Goal: Check status: Check status

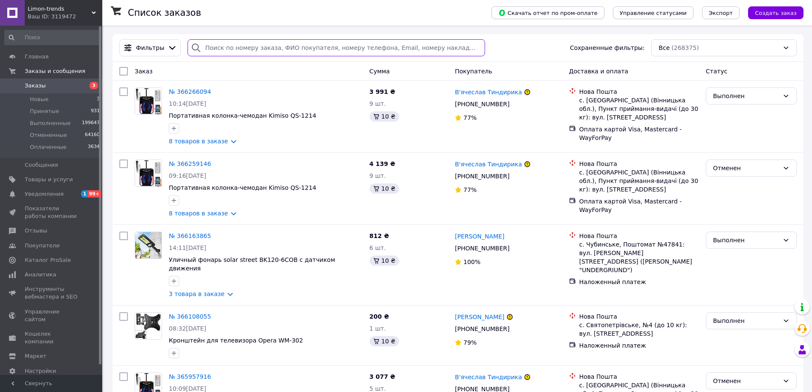
click at [228, 43] on input "search" at bounding box center [336, 47] width 297 height 17
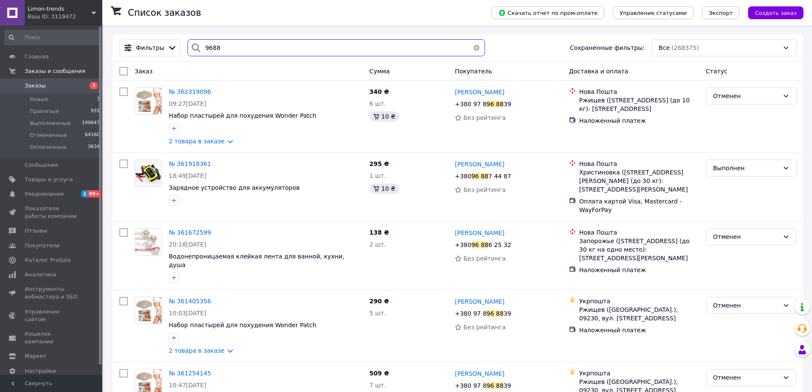
drag, startPoint x: 262, startPoint y: 46, endPoint x: 189, endPoint y: 49, distance: 72.9
click at [189, 49] on div "9688" at bounding box center [336, 47] width 297 height 17
type input "9688"
click at [37, 176] on span "Товары и услуги" at bounding box center [49, 180] width 48 height 8
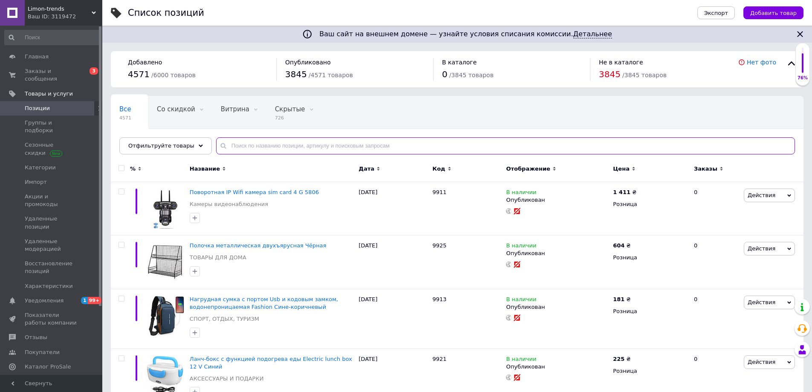
click at [258, 143] on input "text" at bounding box center [505, 145] width 579 height 17
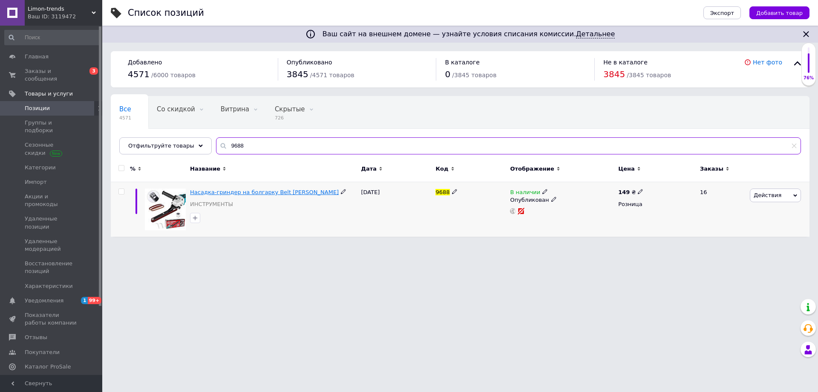
type input "9688"
